Goal: Task Accomplishment & Management: Complete application form

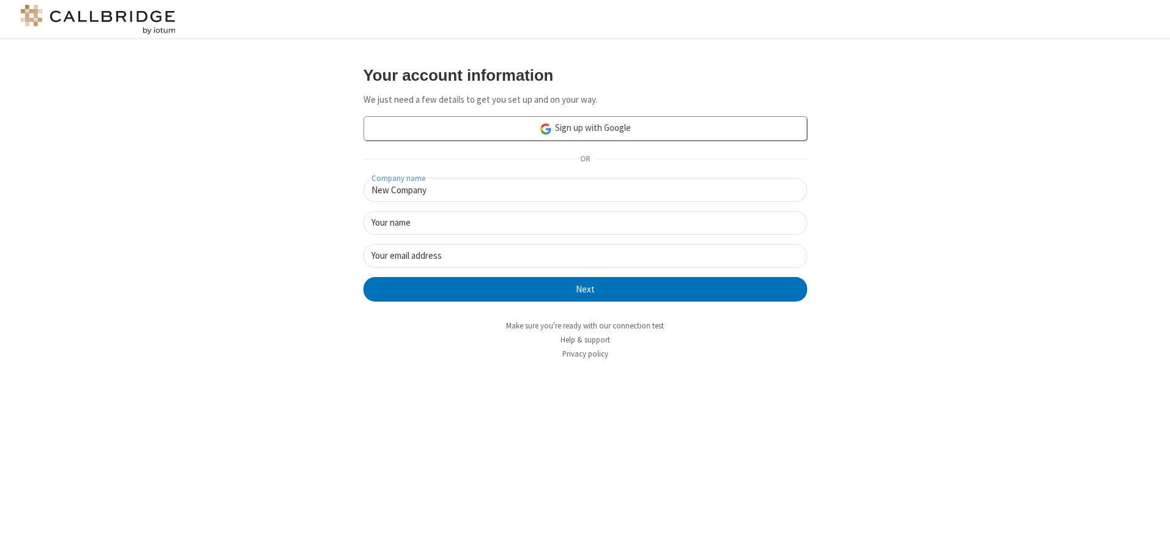
type input "New Company"
type input "New User"
type input "[EMAIL_ADDRESS][DOMAIN_NAME]"
click button "Next" at bounding box center [585, 289] width 444 height 24
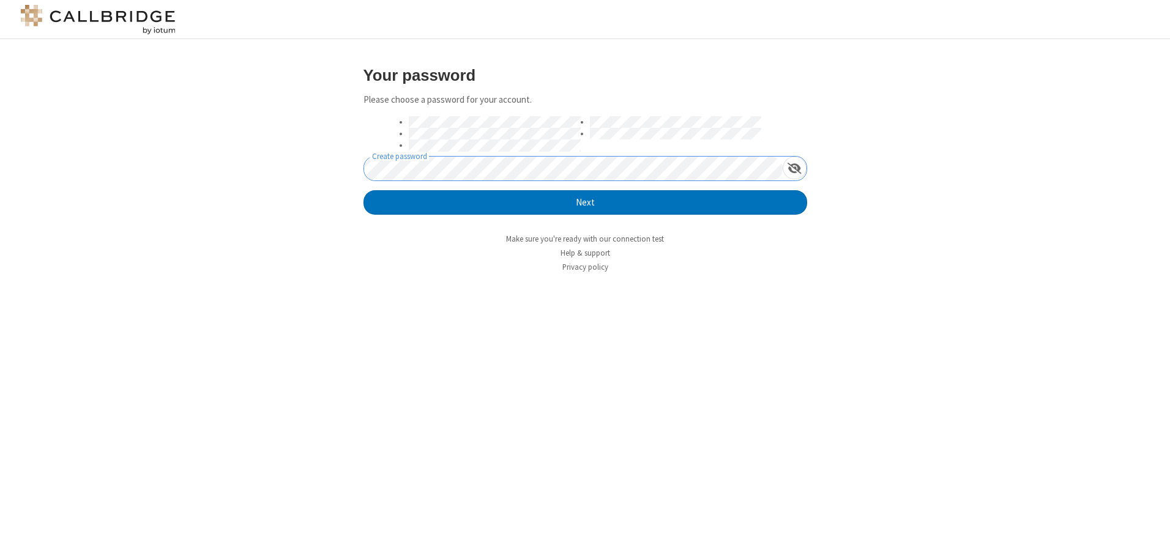
click button "Next" at bounding box center [585, 202] width 444 height 24
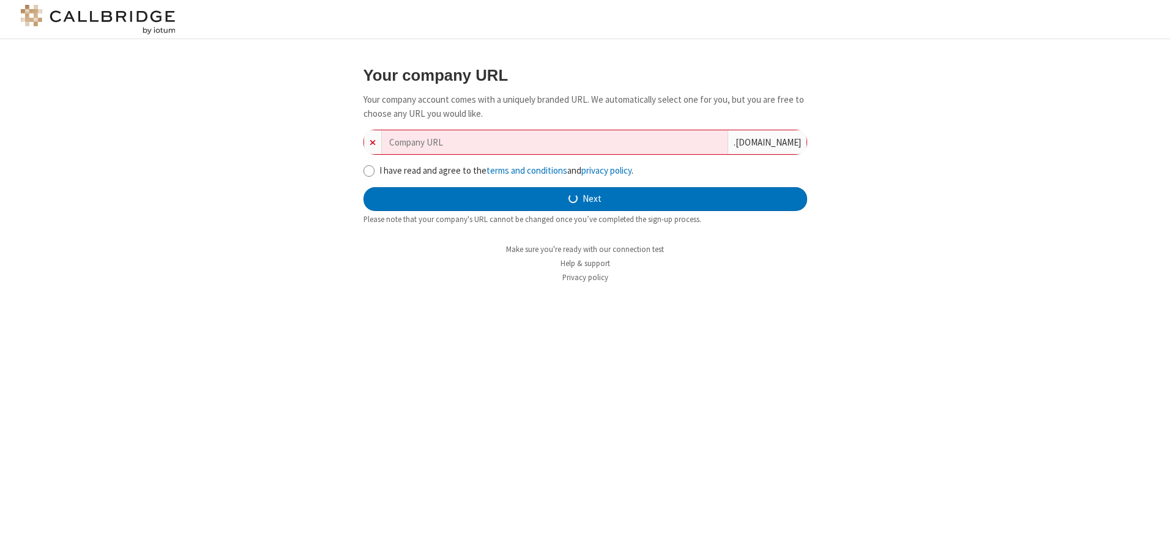
type input "new-company-adaptive-52994"
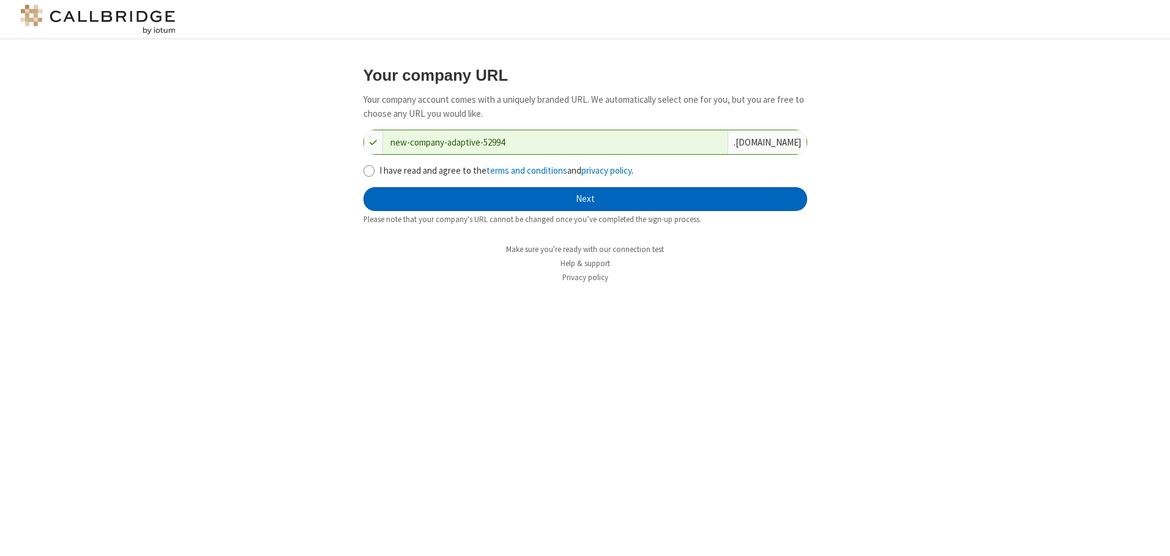
click at [585, 199] on button "Next" at bounding box center [585, 199] width 444 height 24
